Goal: Find specific page/section: Find specific page/section

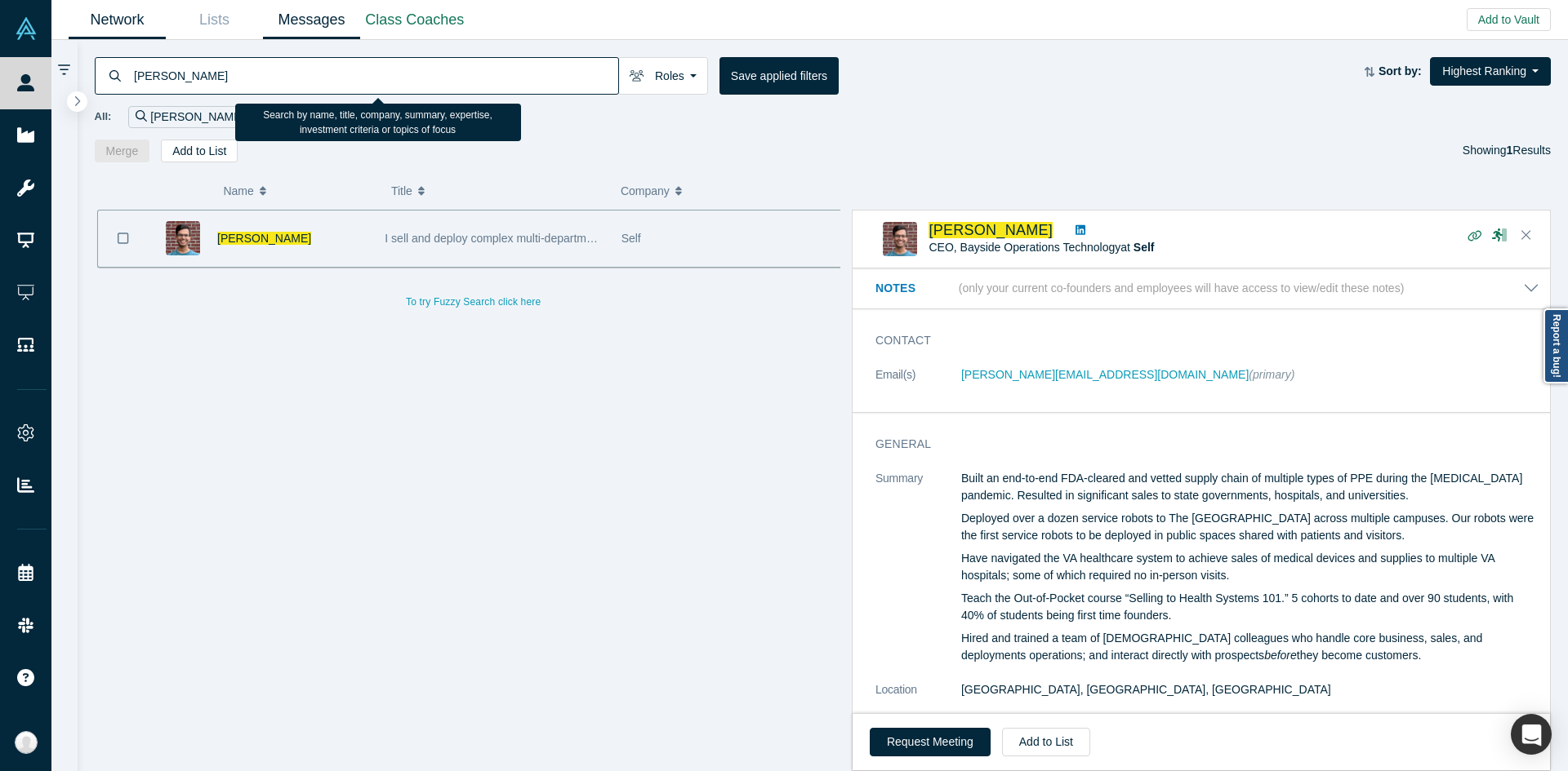
scroll to position [415, 0]
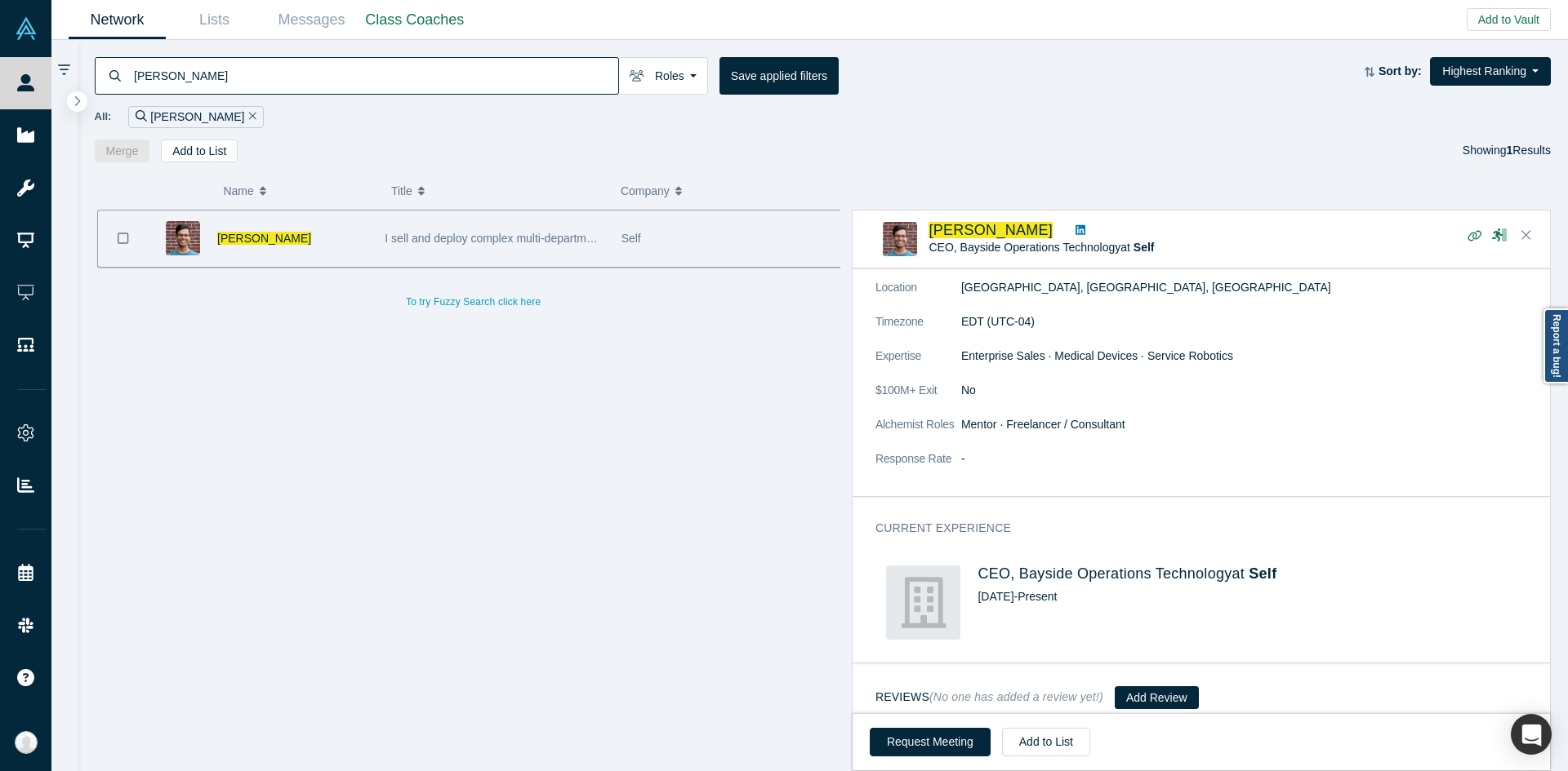
drag, startPoint x: 203, startPoint y: 78, endPoint x: 84, endPoint y: 64, distance: 119.8
click at [84, 64] on div "[PERSON_NAME] Roles Founders Faculty Mentors Alumni Mentor Angels VCs Corporate…" at bounding box center [823, 102] width 1491 height 122
type input "[PERSON_NAME]"
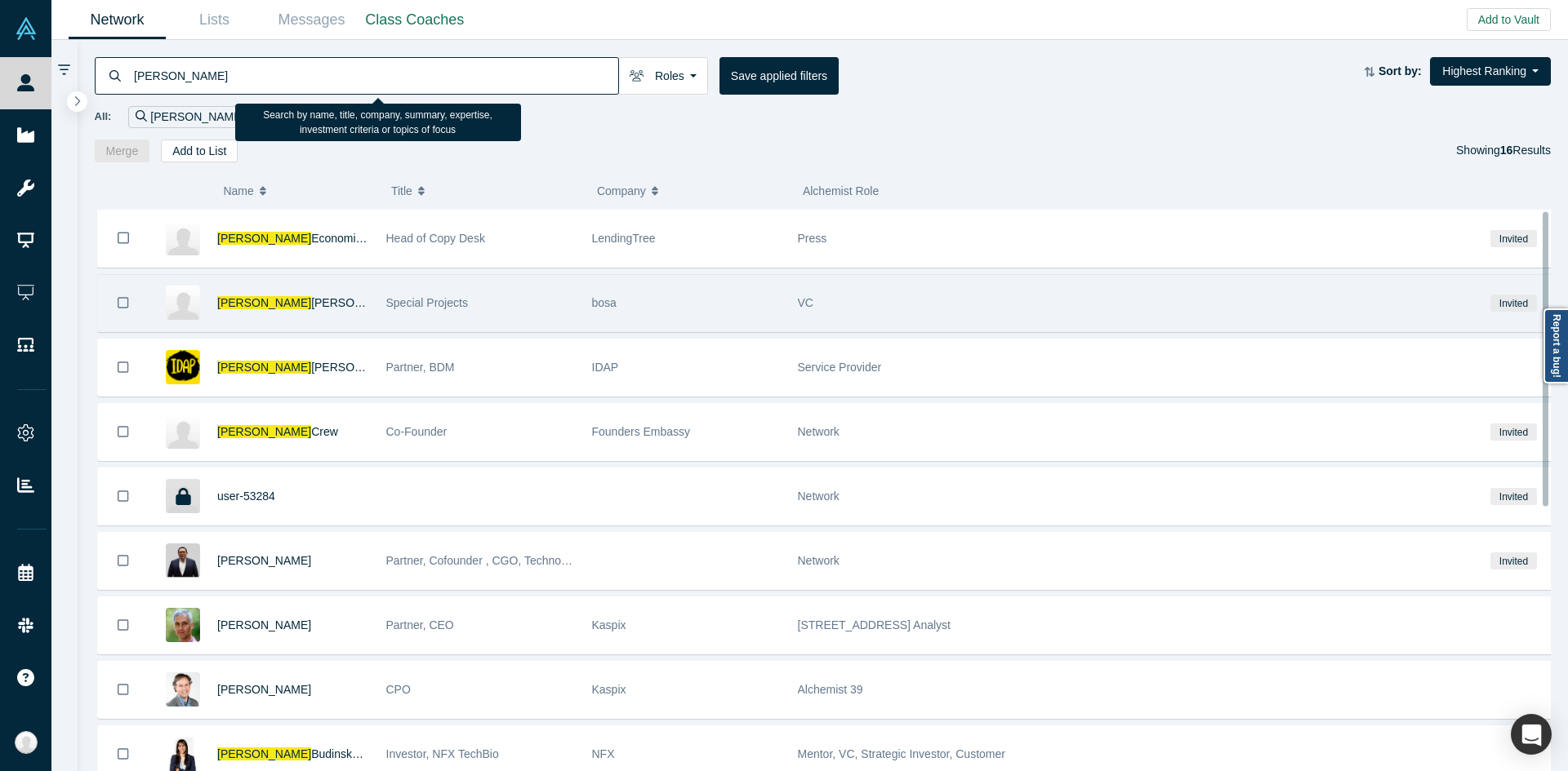
scroll to position [164, 0]
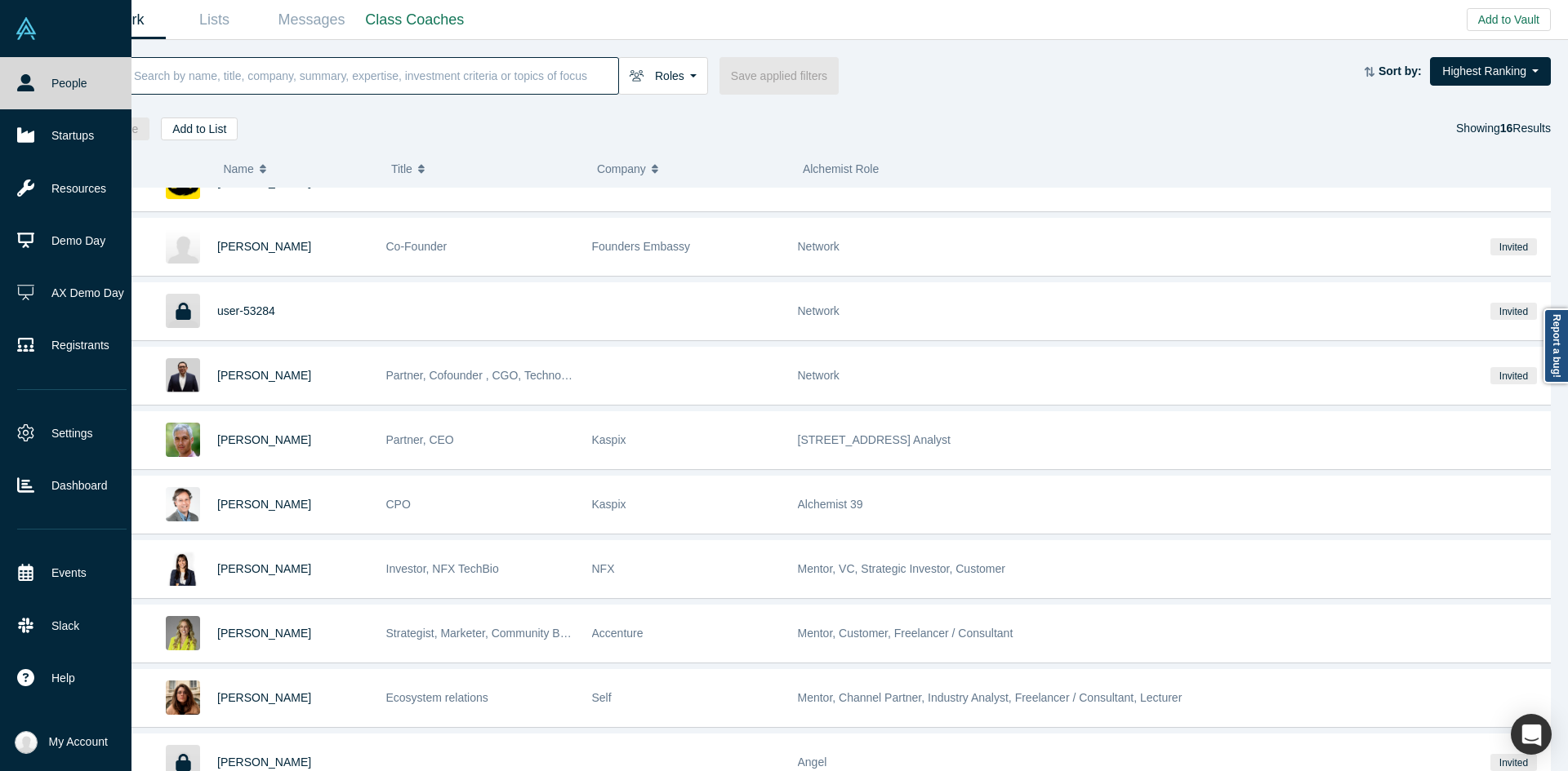
drag, startPoint x: 39, startPoint y: 144, endPoint x: 128, endPoint y: 123, distance: 91.4
click at [39, 144] on link "Startups" at bounding box center [72, 135] width 144 height 52
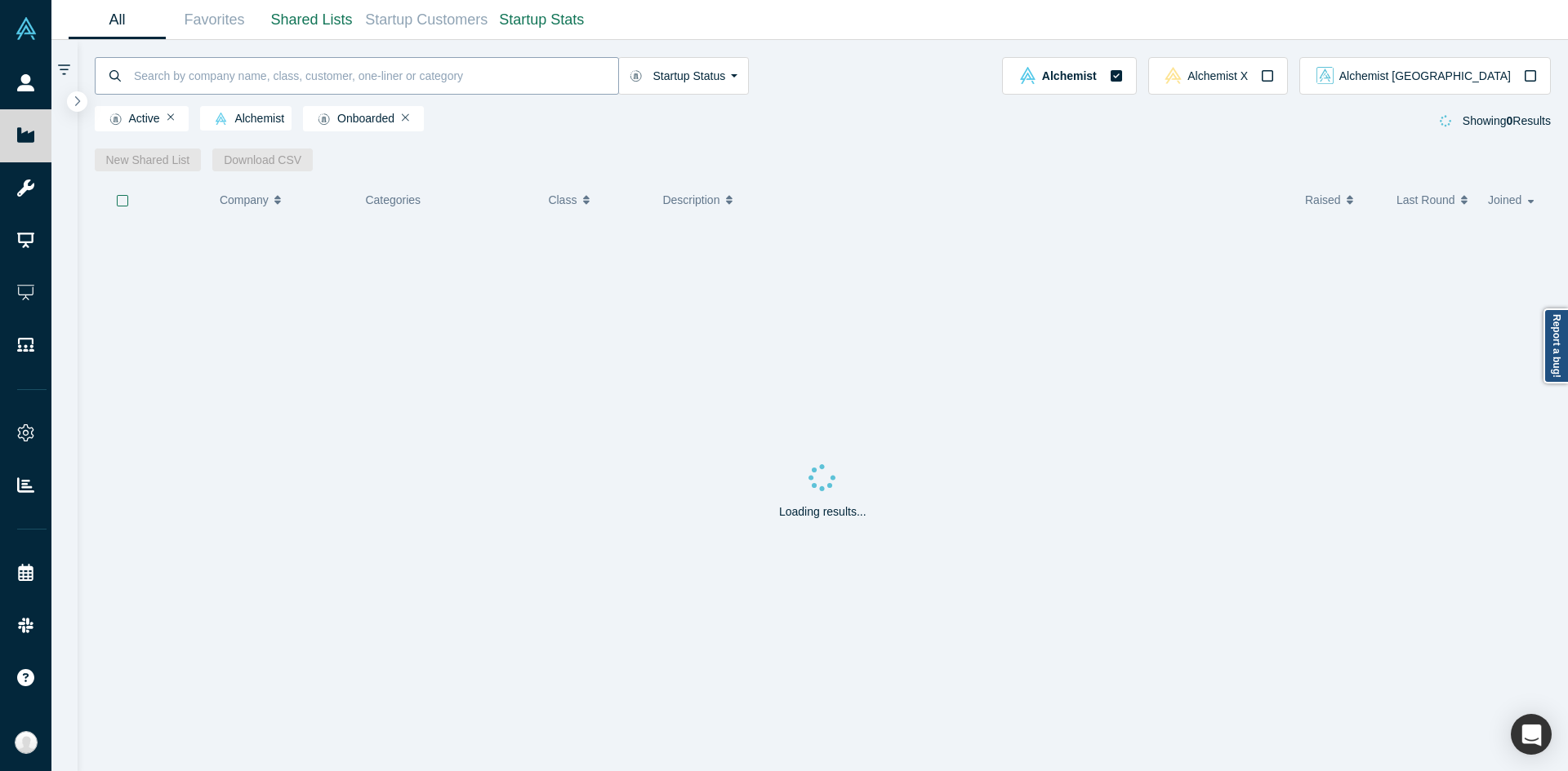
click at [260, 82] on input at bounding box center [375, 75] width 486 height 38
paste input "[PERSON_NAME]"
click at [551, 65] on input "[PERSON_NAME]" at bounding box center [375, 75] width 486 height 38
paste input "[EMAIL_ADDRESS]"
drag, startPoint x: 193, startPoint y: 78, endPoint x: 436, endPoint y: 83, distance: 243.1
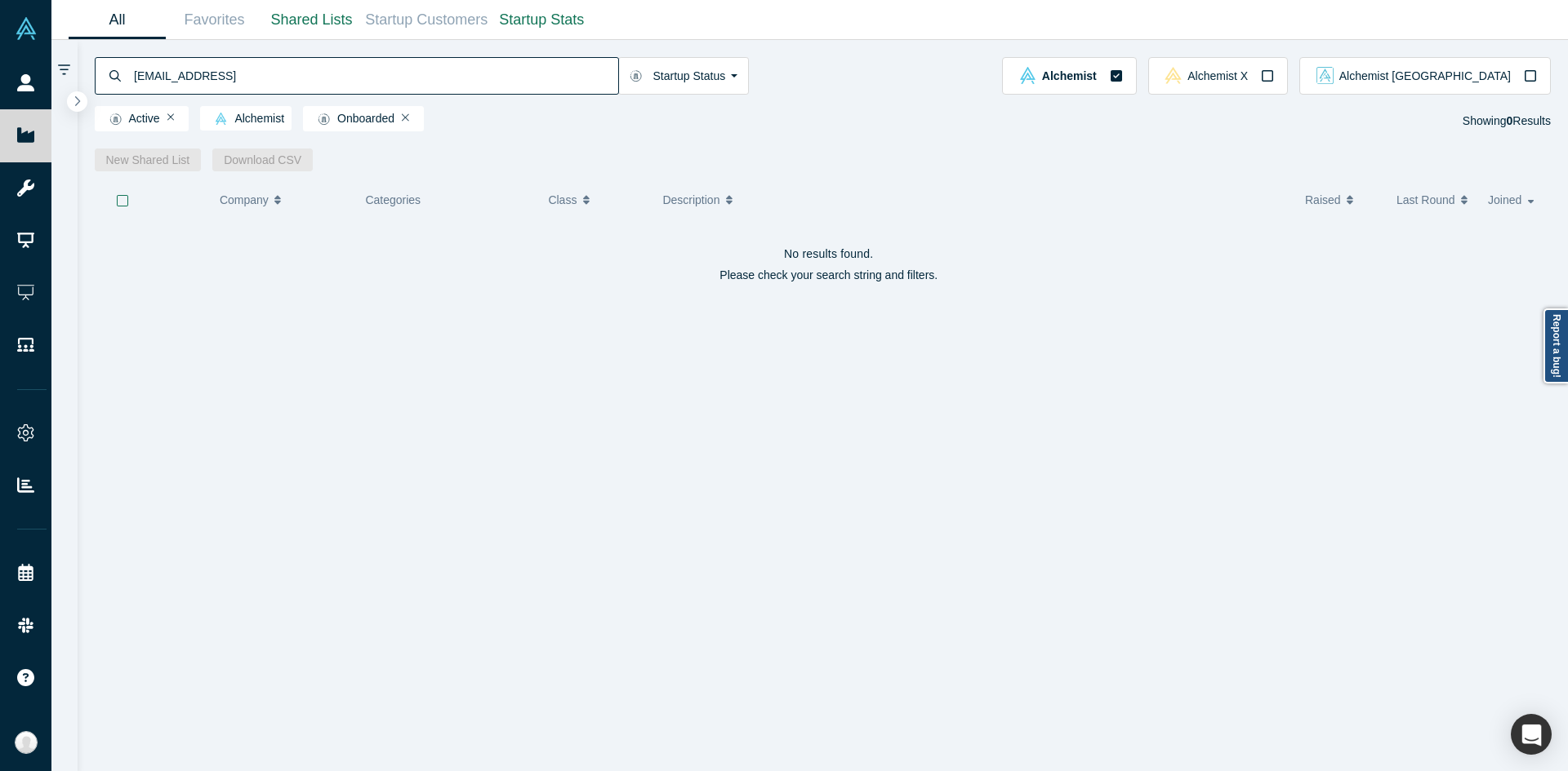
click at [436, 83] on input "[EMAIL_ADDRESS]" at bounding box center [375, 75] width 486 height 38
paste input "[PERSON_NAME]"
click at [336, 76] on input "[PERSON_NAME]" at bounding box center [375, 75] width 486 height 38
click at [180, 74] on input "[PERSON_NAME]" at bounding box center [375, 75] width 486 height 38
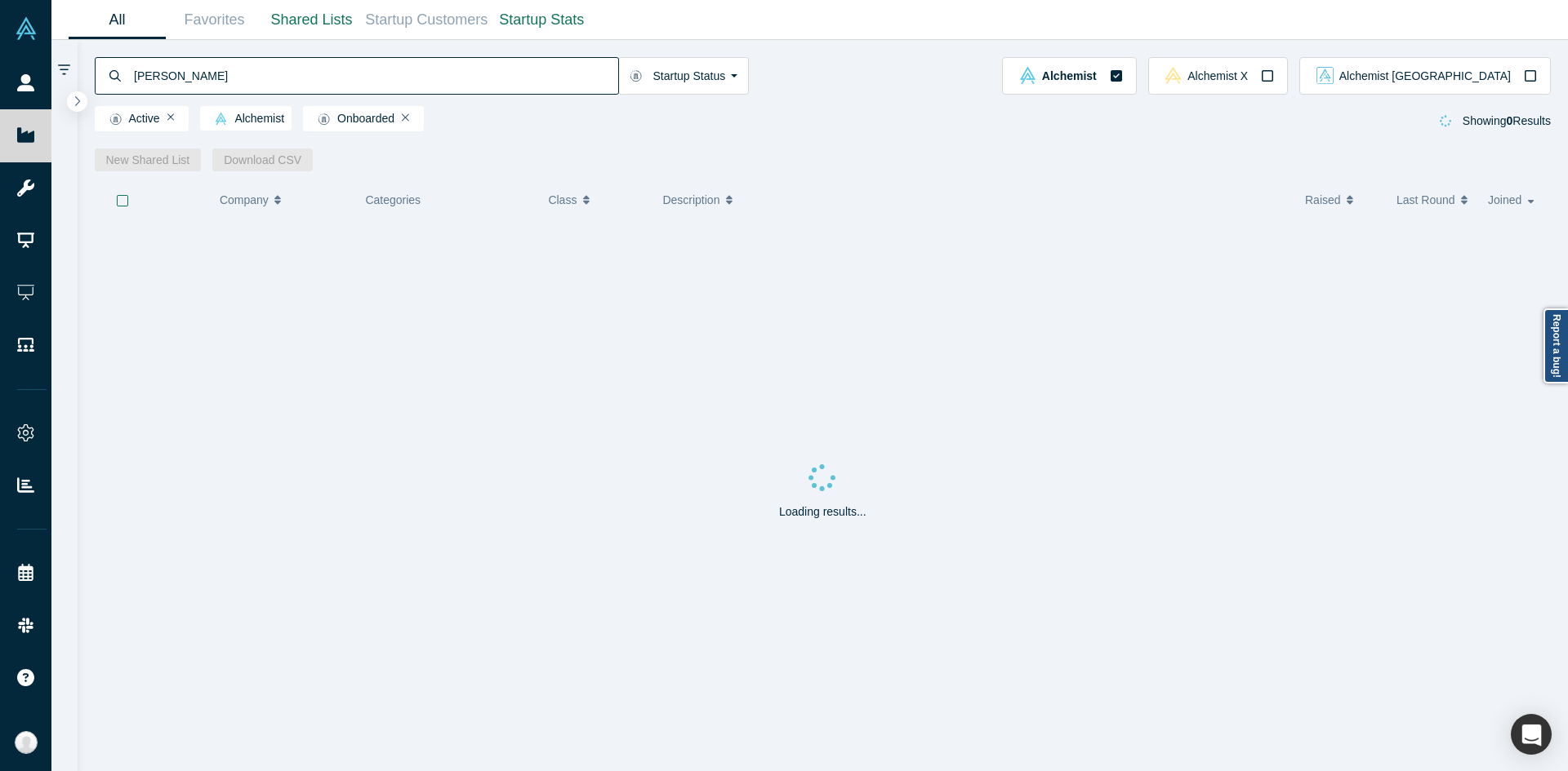
type input "[PERSON_NAME]"
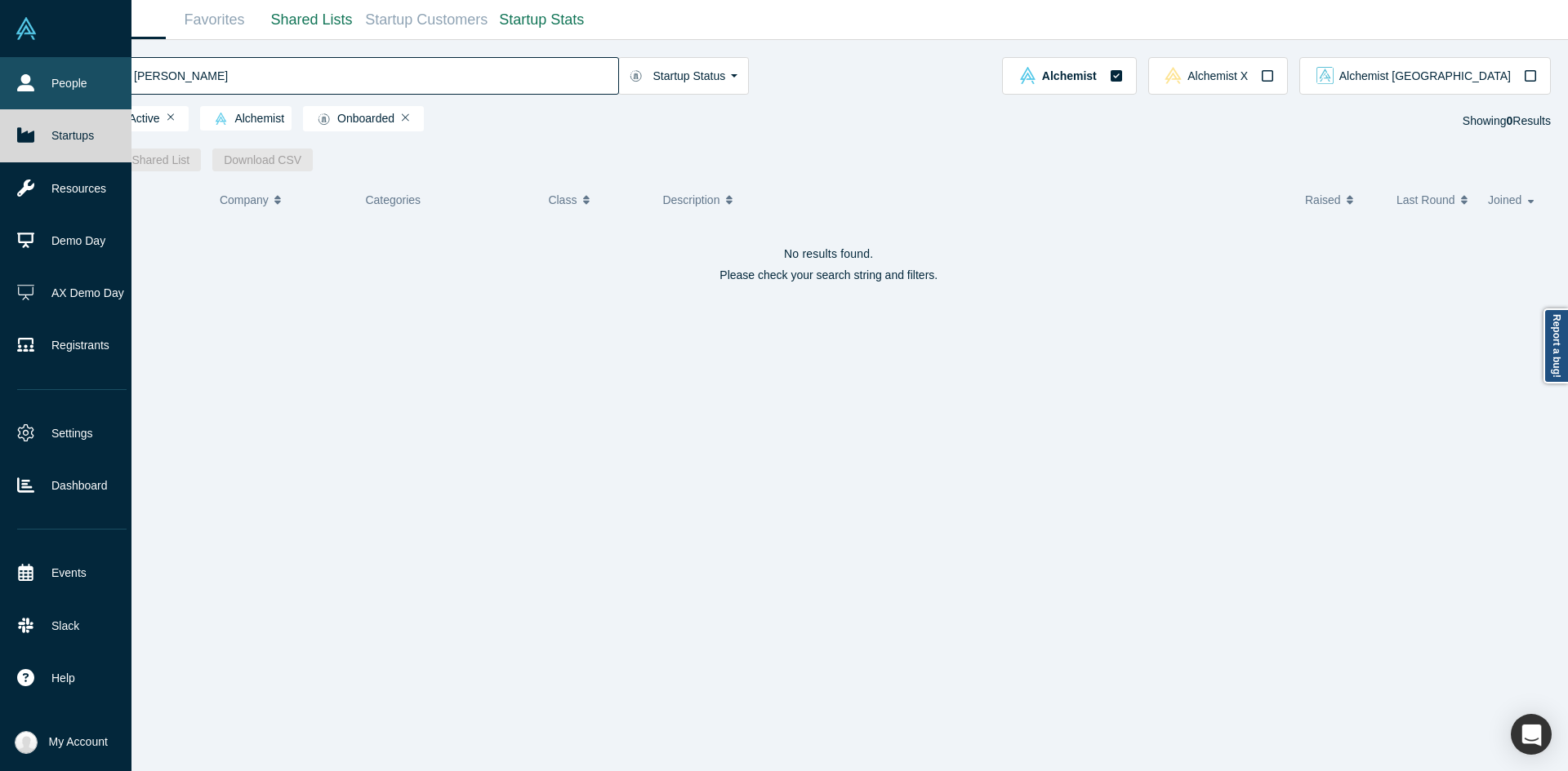
click at [29, 81] on icon at bounding box center [25, 82] width 17 height 17
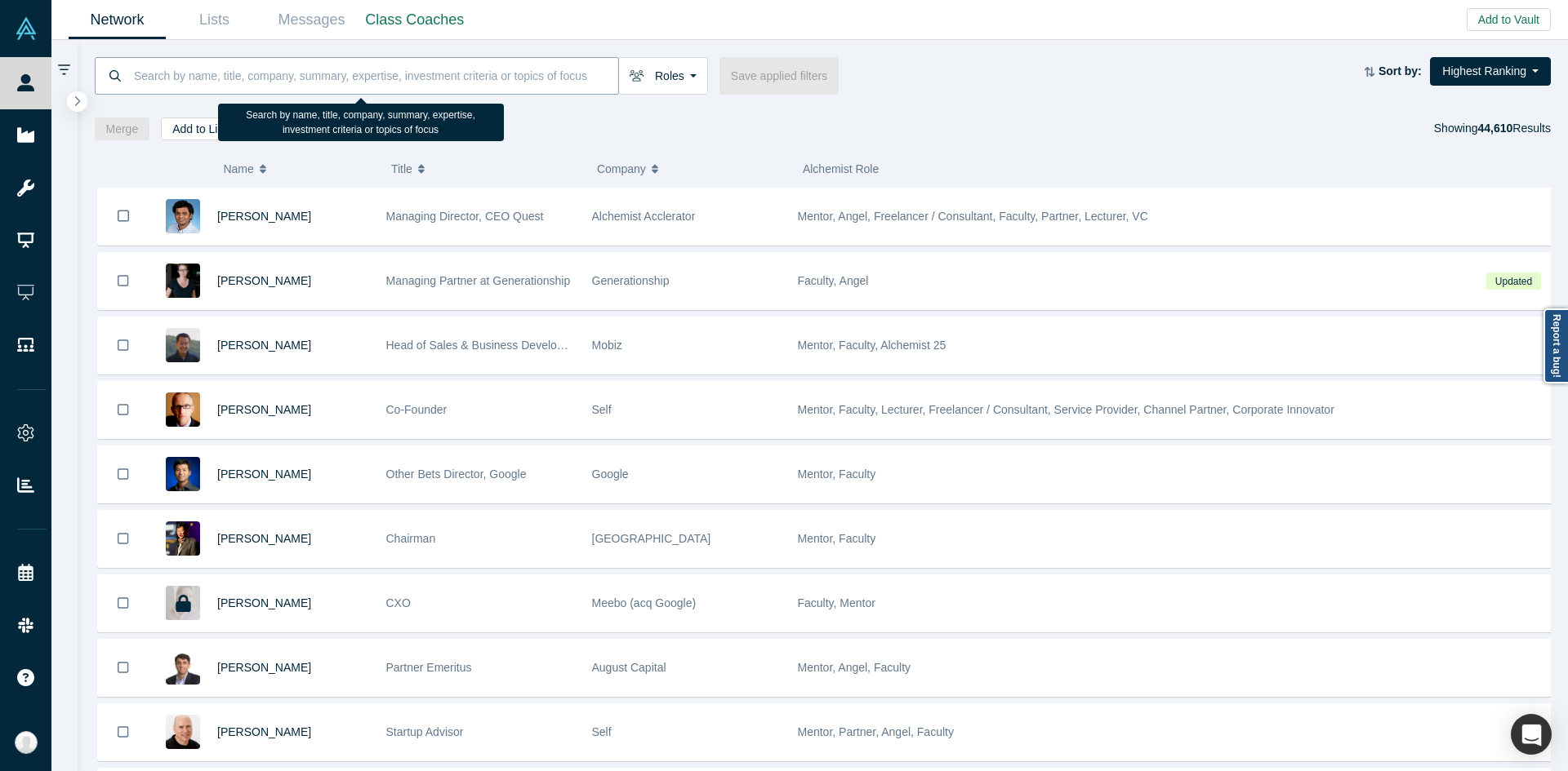
click at [263, 77] on input at bounding box center [375, 75] width 486 height 38
paste input "[PERSON_NAME]"
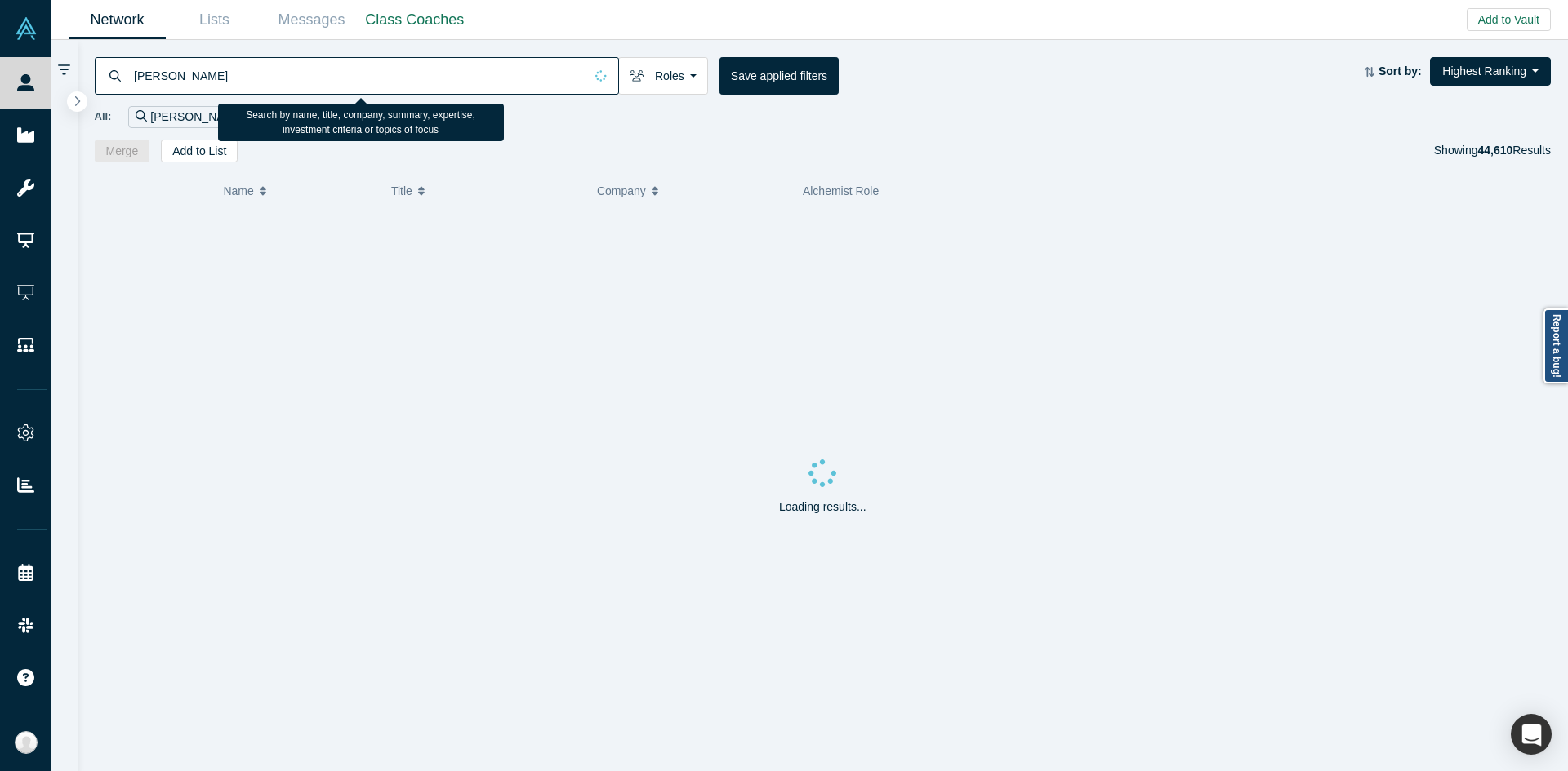
drag, startPoint x: 177, startPoint y: 71, endPoint x: 72, endPoint y: 74, distance: 105.0
click at [73, 74] on div "[PERSON_NAME] Roles Founders Faculty Mentors Alumni Mentor Angels VCs Corporate…" at bounding box center [810, 406] width 1517 height 732
click at [255, 71] on input "[PERSON_NAME]" at bounding box center [358, 75] width 452 height 38
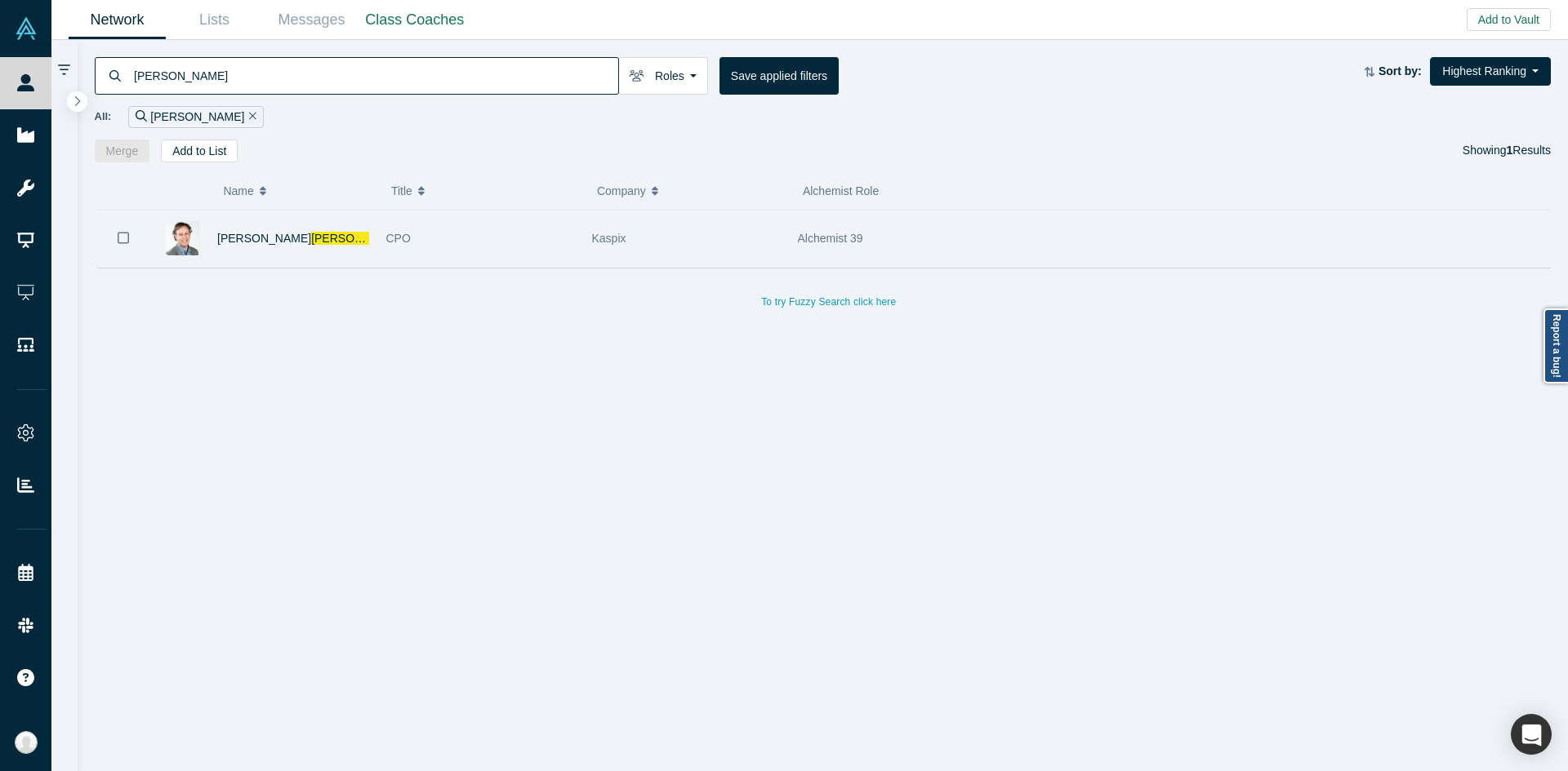
click at [369, 246] on div "[PERSON_NAME]" at bounding box center [263, 239] width 229 height 56
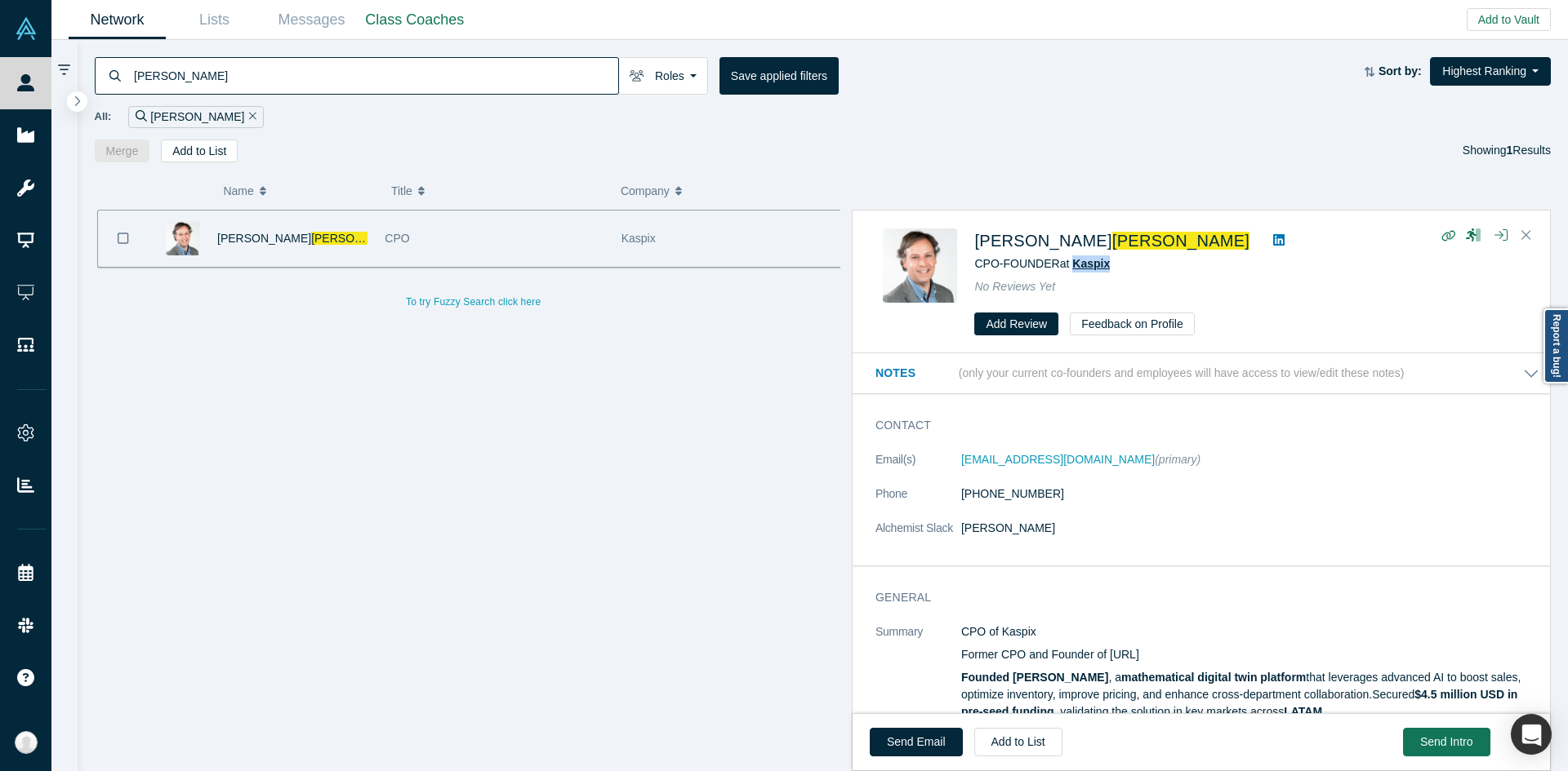
drag, startPoint x: 1126, startPoint y: 273, endPoint x: 1071, endPoint y: 268, distance: 55.2
click at [1071, 268] on div "[PERSON_NAME] CPO-FOUNDER at Kaspix No Reviews Yet Add Review Feedback on Profi…" at bounding box center [1247, 282] width 544 height 107
copy span "Kaspix"
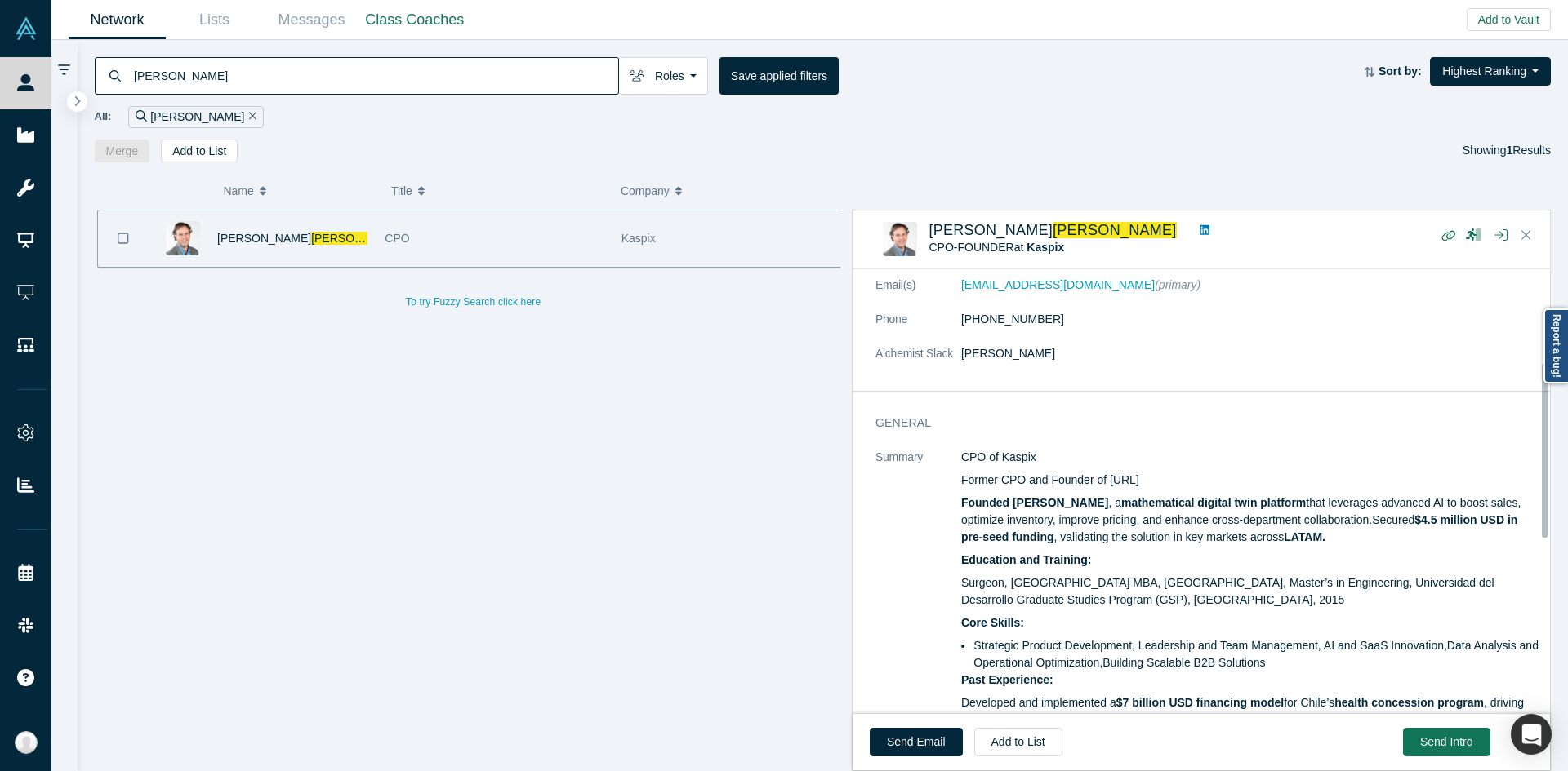
scroll to position [245, 0]
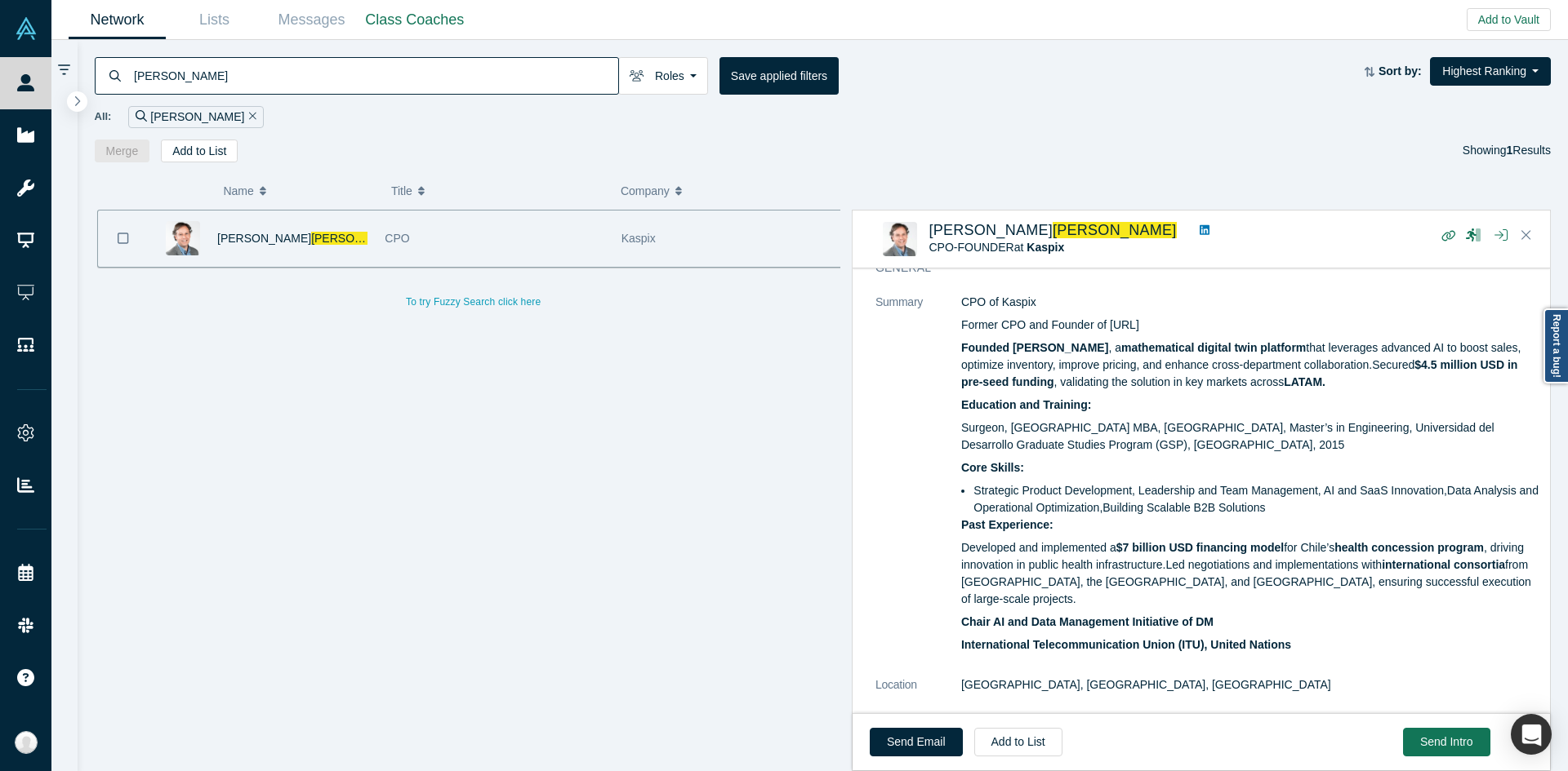
click at [320, 95] on input "[PERSON_NAME]" at bounding box center [375, 75] width 486 height 38
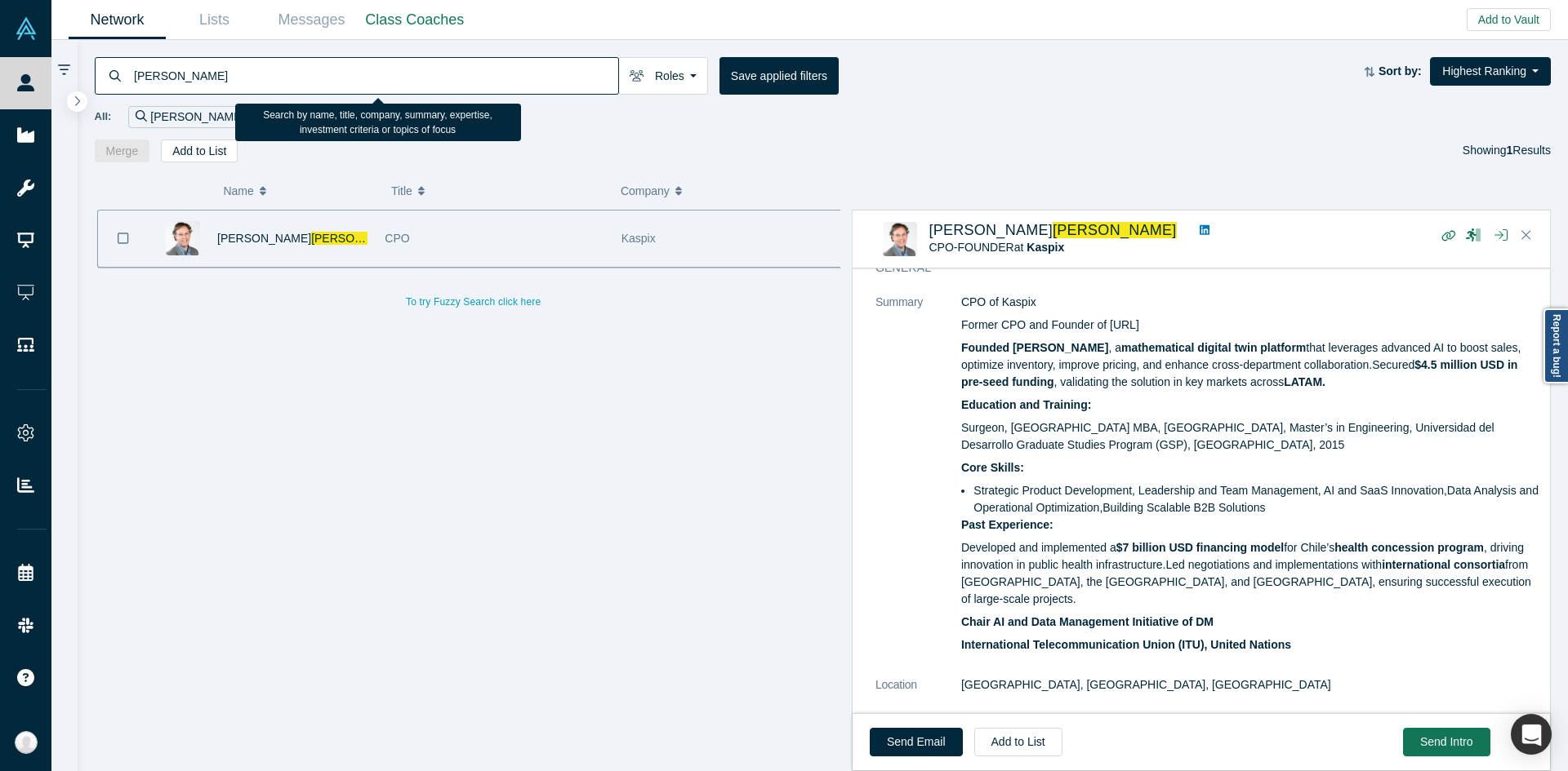
paste input "[PERSON_NAME] from F6S"
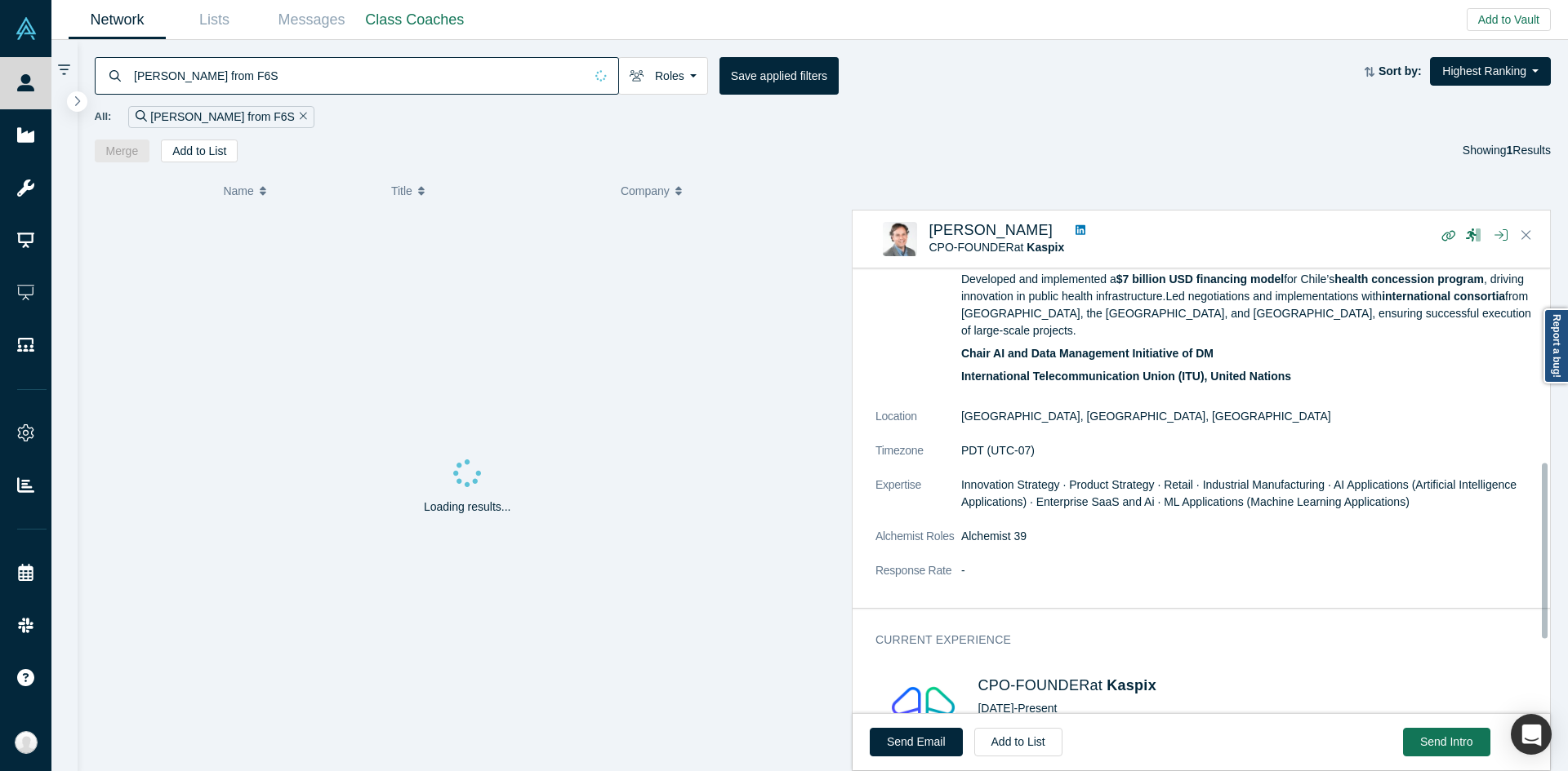
scroll to position [664, 0]
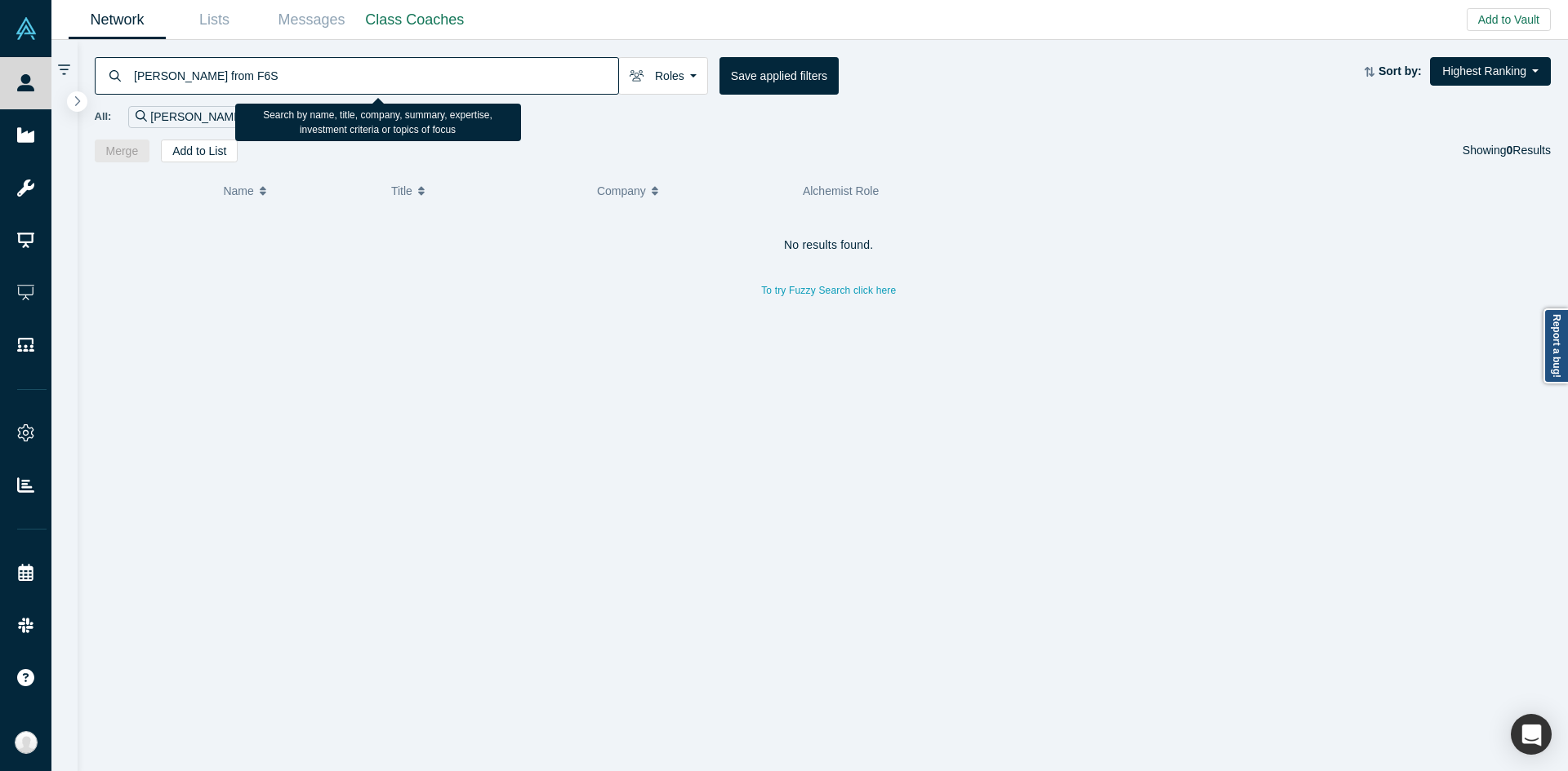
paste input "[EMAIL_ADDRESS][DOMAIN_NAME]"
click at [580, 72] on input "[EMAIL_ADDRESS][DOMAIN_NAME]" at bounding box center [375, 75] width 486 height 38
paste input "sim.[PERSON_NAME]@hiive"
drag, startPoint x: 426, startPoint y: 80, endPoint x: 92, endPoint y: 67, distance: 334.3
click at [92, 67] on div "[EMAIL_ADDRESS][PERSON_NAME][DOMAIN_NAME] Roles Founders Faculty Mentors Alumni…" at bounding box center [823, 102] width 1491 height 122
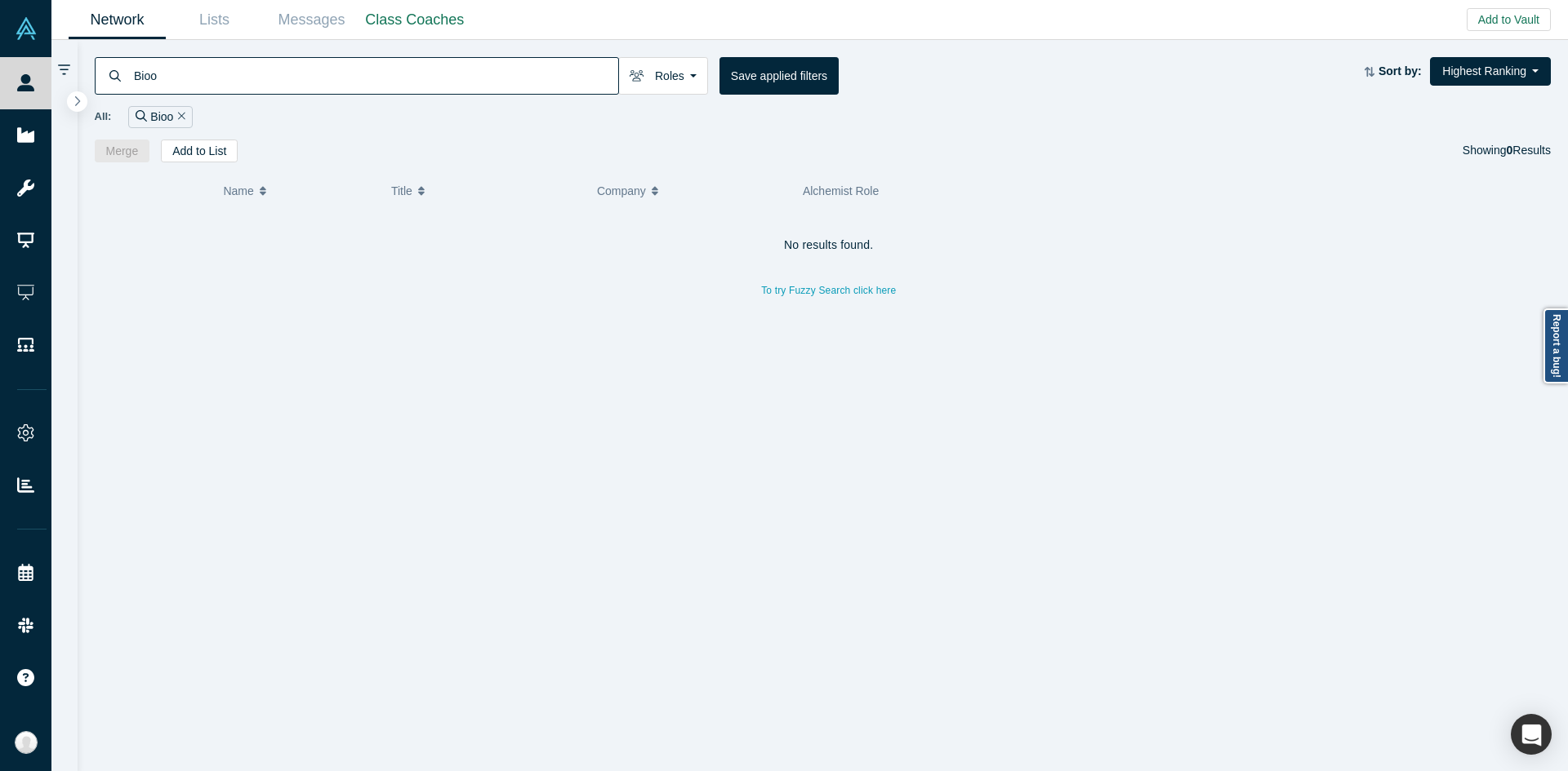
type input "Bioo"
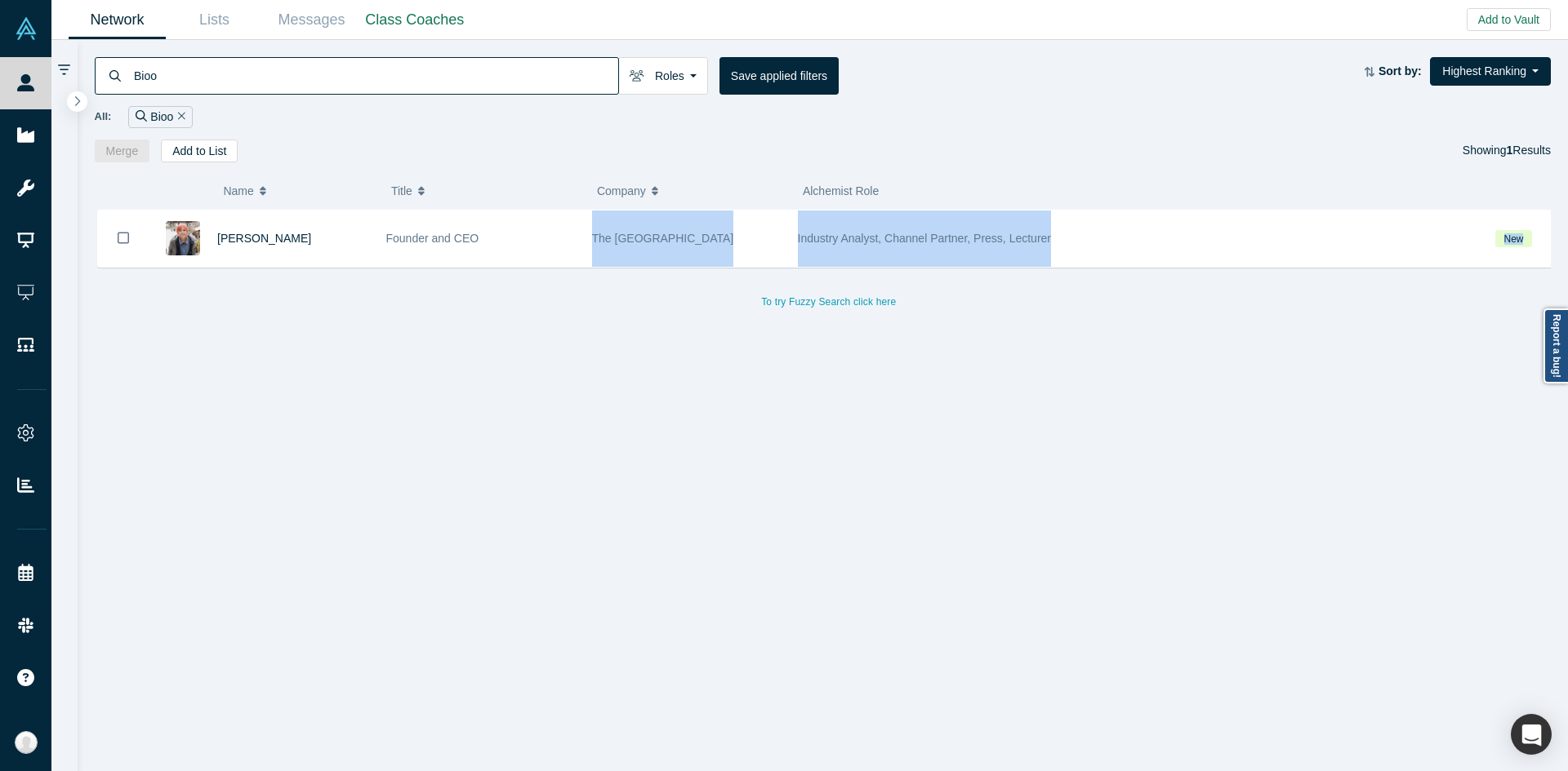
drag, startPoint x: 507, startPoint y: 245, endPoint x: 471, endPoint y: 470, distance: 227.9
click at [471, 470] on div "[PERSON_NAME] Founder and CEO The University of Osaka Industry Analyst, Channel…" at bounding box center [829, 497] width 1469 height 575
